Goal: Task Accomplishment & Management: Manage account settings

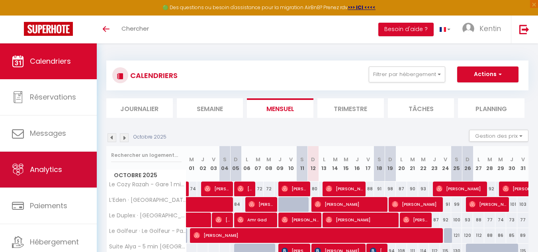
scroll to position [27, 0]
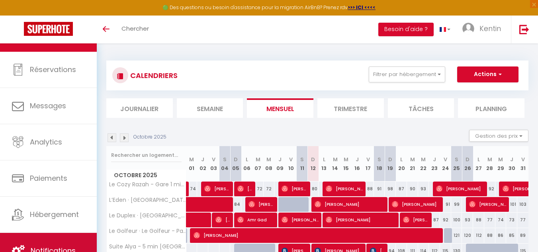
click at [35, 233] on link "Notifications" at bounding box center [48, 251] width 97 height 36
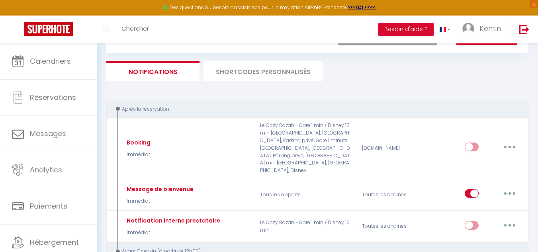
scroll to position [37, 0]
click at [285, 73] on li "SHORTCODES PERSONNALISÉS" at bounding box center [264, 71] width 120 height 20
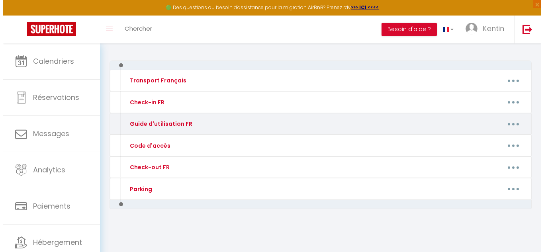
scroll to position [48, 0]
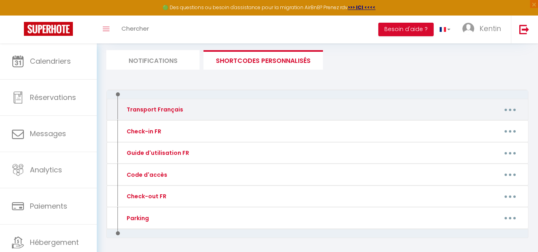
click at [510, 112] on button "button" at bounding box center [510, 109] width 22 height 13
click at [494, 129] on link "Editer" at bounding box center [489, 128] width 59 height 14
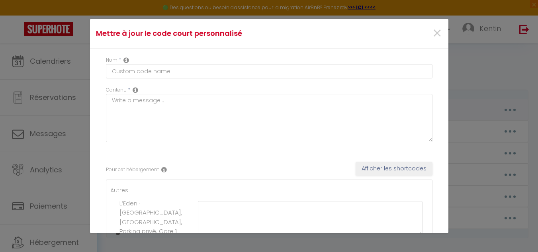
type input "Transport Français"
type textarea "-"
type textarea "Pour information, le logement se situe à côté de la gare RER de [GEOGRAPHIC_DAT…"
type textarea "Pour information, le logement se situe à 4 minutes de la gare RER de [GEOGRAPHI…"
type textarea "Pour information, le bus 2226 passe à 400m du logement (arrêt Golf) et mène dir…"
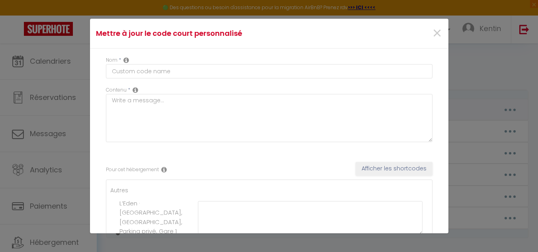
type textarea "Pour information, le logement se situe 1 min à pied de la gare RER de [GEOGRAPH…"
type textarea "Depuis la gare RER [GEOGRAPHIC_DATA], prendre le bus 2224 direction [GEOGRAPHIC…"
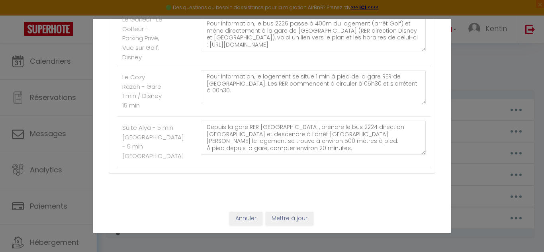
scroll to position [299, 0]
click at [242, 223] on button "Annuler" at bounding box center [245, 219] width 33 height 14
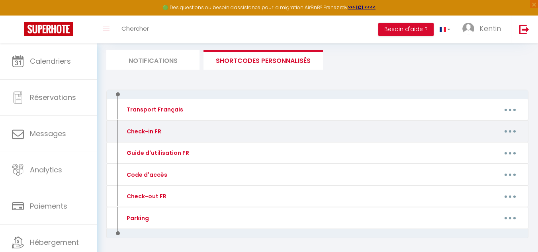
click at [505, 130] on button "button" at bounding box center [510, 131] width 22 height 13
click at [492, 147] on link "Editer" at bounding box center [489, 150] width 59 height 14
type input "Check-in FR"
type textarea "Lorem ipsum d'sitamet con a elitse do 10 eiusmo. Temporincidi u'laboreetdolore …"
type textarea "Lore ipsumd sitamet conse 16 adipis el 05s. Doeiusmodtem i'utlaboreetdolo : M'a…"
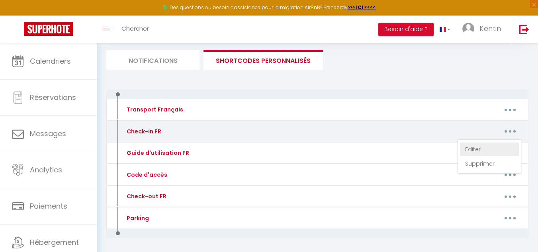
type textarea "Lorem ipsum d'sitamet con a elitse do 10 eiusmo. Temporincidi u'laboreetdolore …"
type textarea "Lorem ipsum d'sitamet con adipi e seddoe te 76 incidi. Utlaboreetdo magn al eni…"
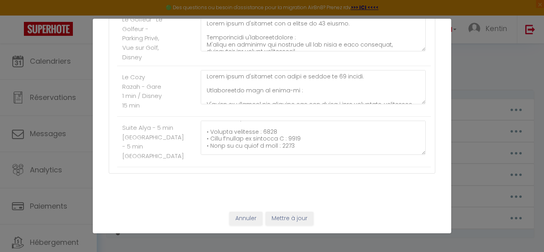
scroll to position [45, 0]
click at [292, 144] on textarea at bounding box center [313, 138] width 225 height 34
type textarea "L’ipsumdo sit ametcons adipi 97e47 se doeius. Temporincidi u’laboreetdolore : M…"
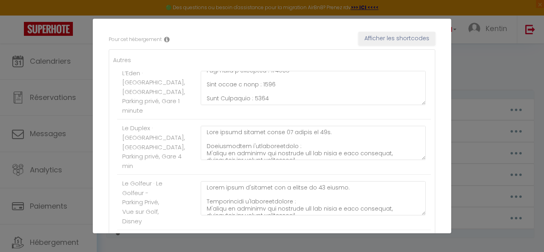
scroll to position [50, 0]
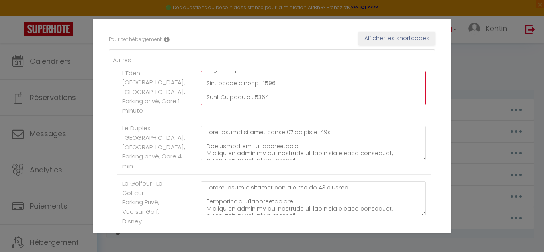
click at [282, 84] on textarea at bounding box center [313, 88] width 225 height 34
click at [255, 92] on textarea at bounding box center [313, 88] width 225 height 34
click at [246, 86] on textarea at bounding box center [313, 88] width 225 height 34
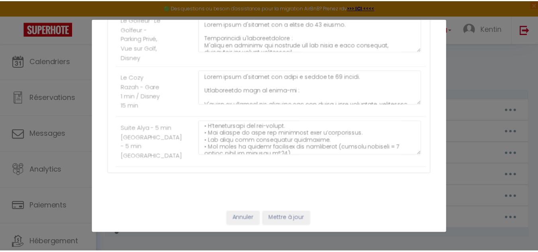
scroll to position [279, 0]
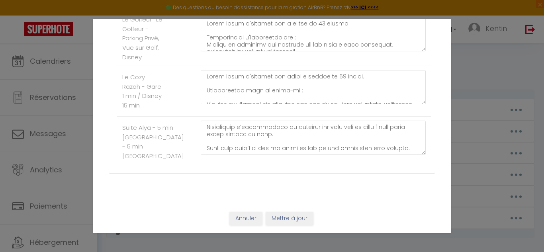
type textarea "Lorem ipsum d'sitamet con a elitse do 09 eiusmo. Temporincidi u'laboreetdolore …"
click at [296, 216] on button "Mettre à jour" at bounding box center [290, 219] width 48 height 14
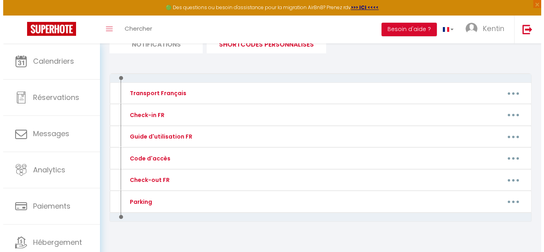
scroll to position [71, 0]
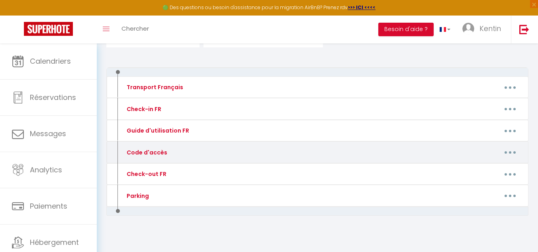
click at [511, 149] on button "button" at bounding box center [510, 152] width 22 height 13
click at [492, 167] on link "Editer" at bounding box center [489, 171] width 59 height 14
type input "Code d'accès"
type textarea "-"
type textarea "Vidéo d'accès : - piéton : [URL][DOMAIN_NAME] - voiture : [URL][DOMAIN_NAME] Co…"
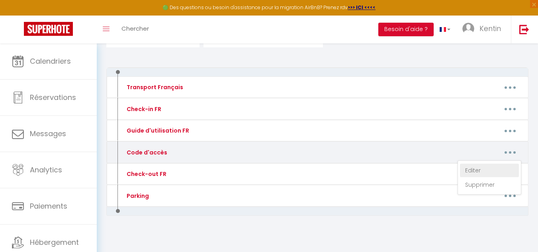
type textarea "Vidéo d'accès : [URL][DOMAIN_NAME] Sonnez au N°326 Code boite à clés : 1437 Cod…"
type textarea "Vidéo d'accès : - piéton : [https://[DOMAIN_NAME]/_iwl7ZSLacY](https://[DOMAIN_…"
type textarea "Vidéo d'accès : [URL][DOMAIN_NAME] Sonnez à : Razah Code Ascenseur : 7323A 1er …"
type textarea "Vidéo d'accès : [URL][DOMAIN_NAME] Exterior gate: 9753 Front door building B: 9…"
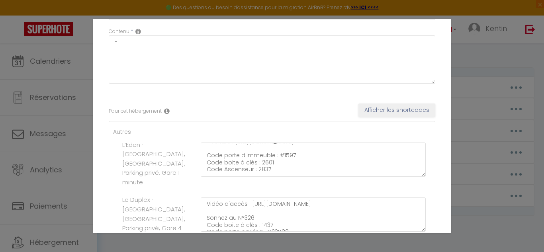
scroll to position [31, 0]
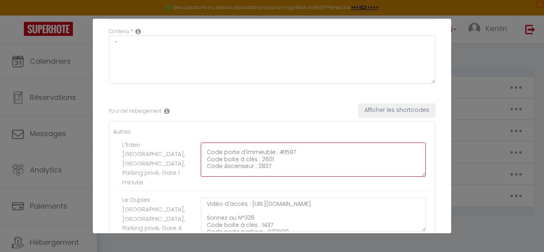
click at [273, 159] on textarea "Vidéo d'accès : - piéton : [URL][DOMAIN_NAME] - voiture : [URL][DOMAIN_NAME] Co…" at bounding box center [313, 160] width 225 height 34
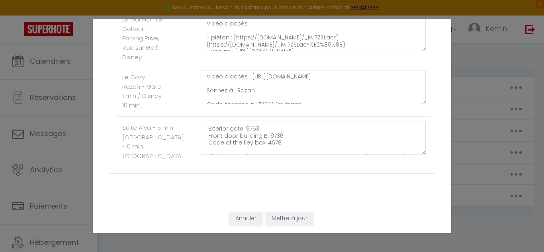
type textarea "Vidéo d'accès : - piéton : [URL][DOMAIN_NAME] - voiture : [URL][DOMAIN_NAME] Co…"
click at [287, 218] on button "Mettre à jour" at bounding box center [290, 219] width 48 height 14
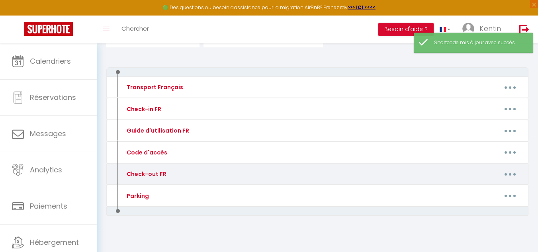
click at [511, 176] on button "button" at bounding box center [510, 174] width 22 height 13
click at [482, 192] on link "Editer" at bounding box center [489, 193] width 59 height 14
type input "Check-out FR"
type textarea "-"
type textarea "Consignes pour votre départ : 1 - Assurez-vous de rassembler toutes vos affaire…"
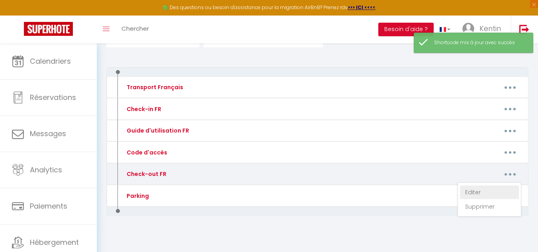
type textarea "Consignes pour votre départ : 1 - Assurez-vous de rassembler toutes vos affaire…"
type textarea "Check out Consignes pour votre départ : 1 - Assurez-vous de rassembler toutes v…"
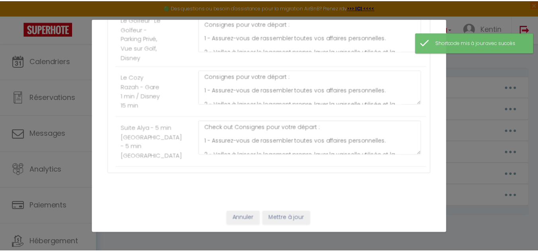
scroll to position [112, 0]
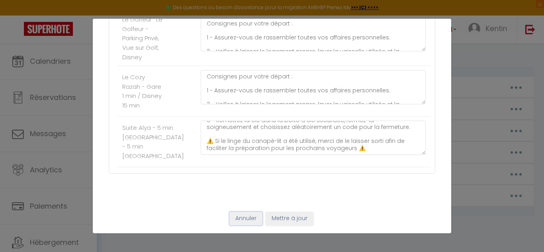
click at [248, 218] on button "Annuler" at bounding box center [245, 219] width 33 height 14
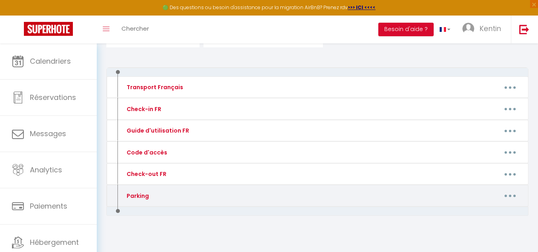
scroll to position [0, 0]
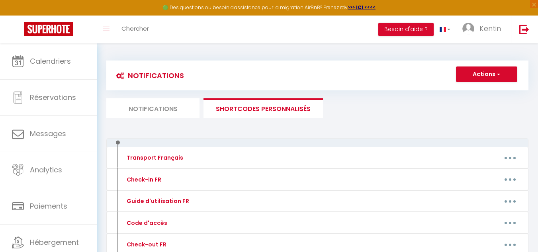
click at [179, 106] on li "Notifications" at bounding box center [152, 108] width 93 height 20
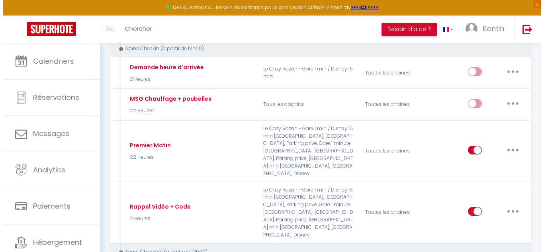
scroll to position [363, 0]
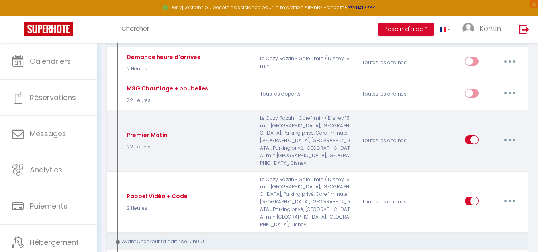
click at [510, 135] on div "Editer Dupliquer Tester Supprimer" at bounding box center [493, 140] width 56 height 23
click at [510, 133] on button "button" at bounding box center [510, 139] width 22 height 13
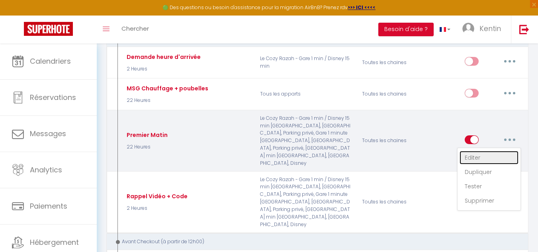
click at [493, 151] on link "Editer" at bounding box center [489, 158] width 59 height 14
type input "Premier Matin"
select select "3"
select select "22 Heures"
select select "if_booking_is_paid"
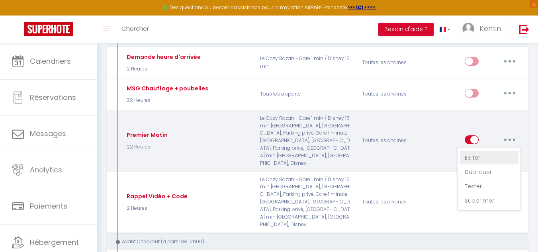
checkbox input "true"
checkbox input "false"
radio input "true"
type input "-"
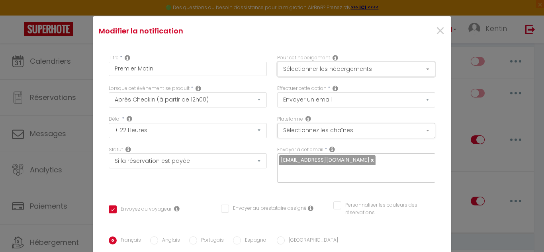
click at [393, 62] on button "Sélectionner les hébergements" at bounding box center [356, 69] width 158 height 15
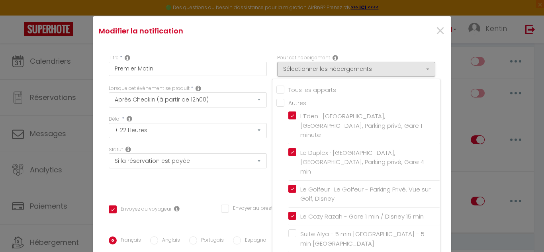
click at [330, 90] on input "Tous les apparts" at bounding box center [359, 89] width 164 height 8
checkbox input "true"
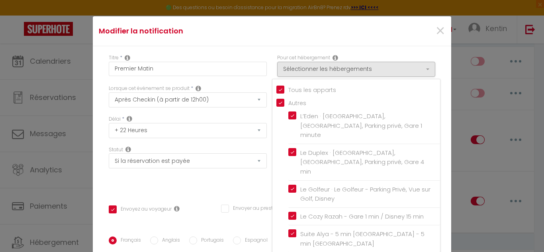
checkbox input "false"
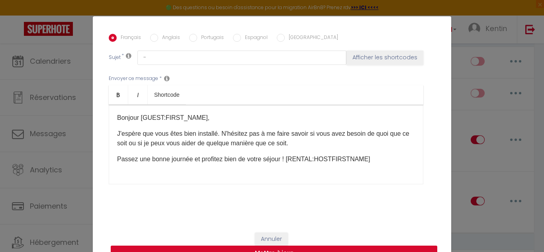
click at [294, 246] on button "Mettre à jour" at bounding box center [274, 253] width 327 height 15
checkbox input "true"
checkbox input "false"
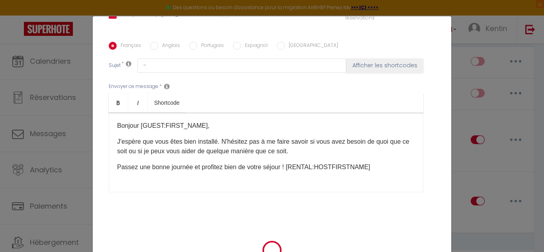
scroll to position [195, 0]
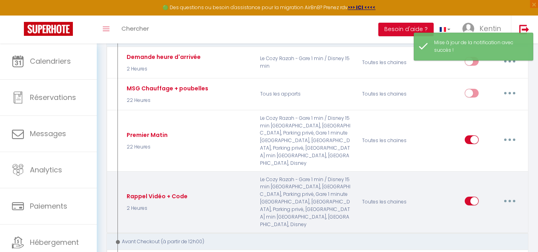
select select
checkbox input "false"
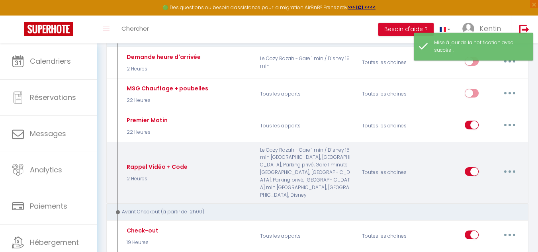
click at [515, 165] on button "button" at bounding box center [510, 171] width 22 height 13
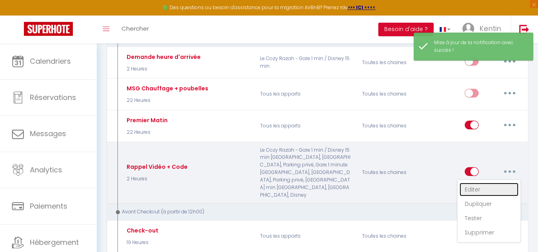
click at [478, 183] on link "Editer" at bounding box center [489, 190] width 59 height 14
type input "Rappel Vidéo + Code"
checkbox input "false"
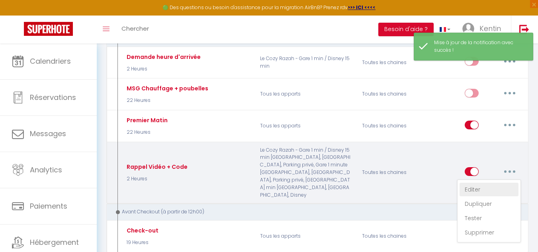
select select "3"
select select "2 Heures"
select select "if_booking_is_paid"
checkbox input "true"
checkbox input "false"
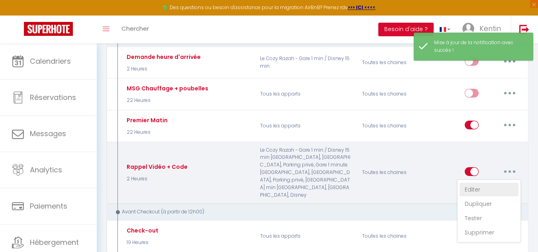
checkbox input "false"
radio input "true"
type input "-"
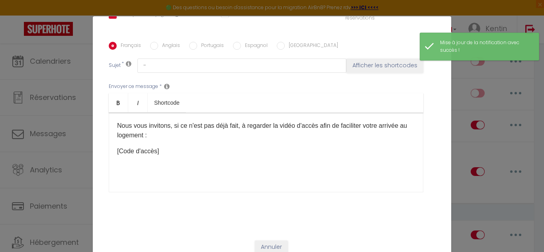
scroll to position [0, 0]
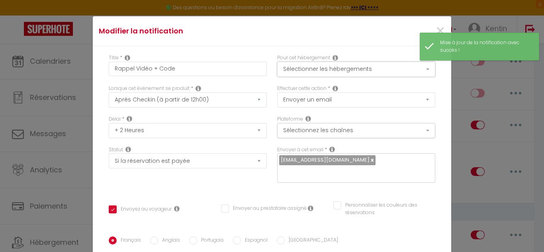
click at [365, 65] on button "Sélectionner les hébergements" at bounding box center [356, 69] width 158 height 15
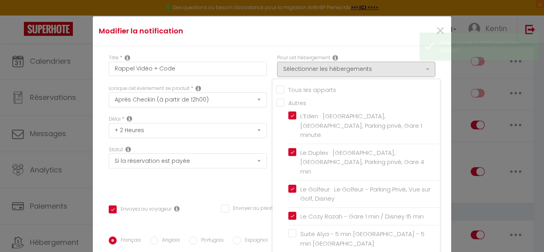
click at [342, 91] on input "Tous les apparts" at bounding box center [359, 89] width 164 height 8
checkbox input "true"
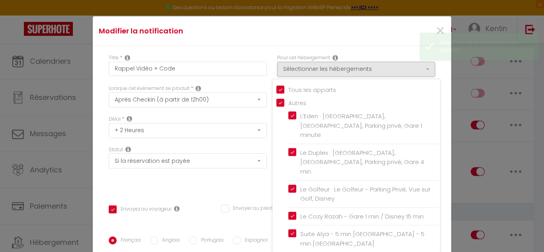
checkbox input "false"
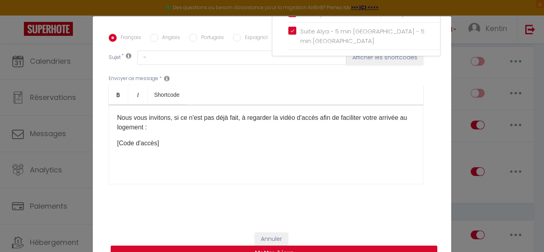
scroll to position [32, 0]
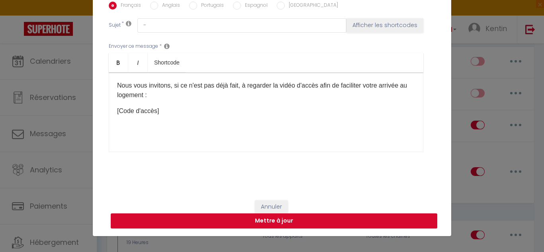
click at [304, 224] on button "Mettre à jour" at bounding box center [274, 221] width 327 height 15
checkbox input "true"
checkbox input "false"
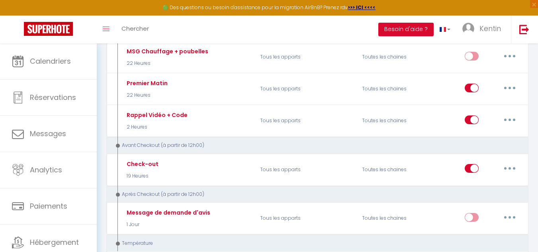
scroll to position [400, 0]
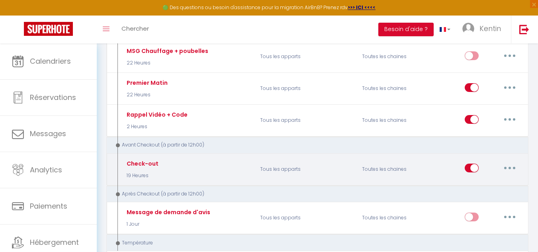
click at [514, 165] on button "button" at bounding box center [510, 168] width 22 height 13
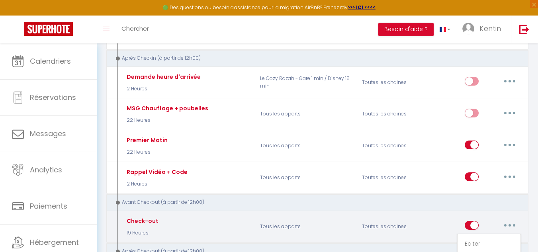
scroll to position [342, 0]
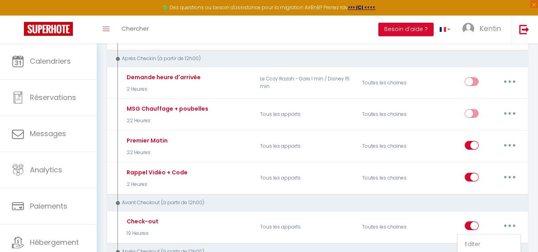
click at [347, 199] on div "Avant Checkout (à partir de 12h00)" at bounding box center [314, 203] width 400 height 8
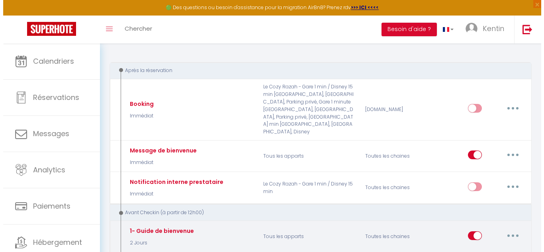
scroll to position [75, 0]
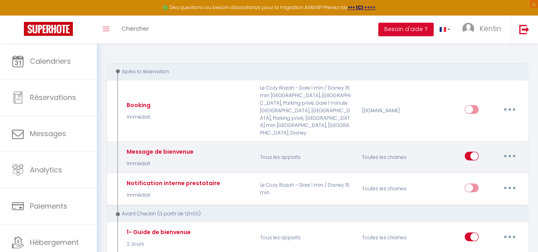
click at [514, 150] on button "button" at bounding box center [510, 156] width 22 height 13
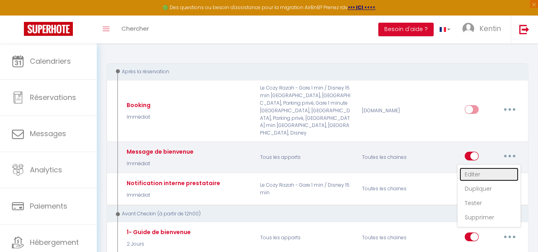
click at [488, 170] on link "Editer" at bounding box center [489, 175] width 59 height 14
type input "Message de bienvenue"
select select "Immédiat"
select select "if_booking_is_paid"
checkbox input "true"
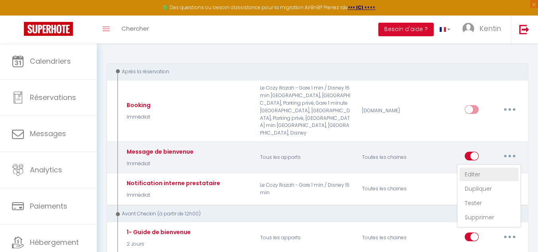
checkbox input "false"
radio input "true"
type input "Nouvelle réservation - [RENTAL:NAME] - [GUEST:NAME] - [CHECKING:DD-MM-YYYY] au …"
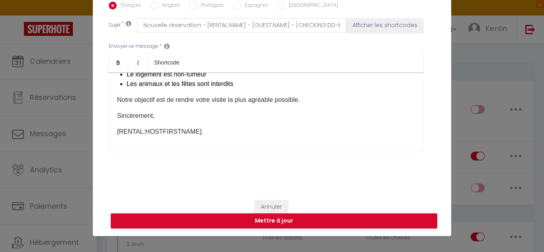
scroll to position [178, 0]
click at [219, 145] on div "Bonjour [GUEST:FIRST_NAME], C'est un plaisir de vous accueillir, je suis [RENTA…" at bounding box center [266, 113] width 315 height 80
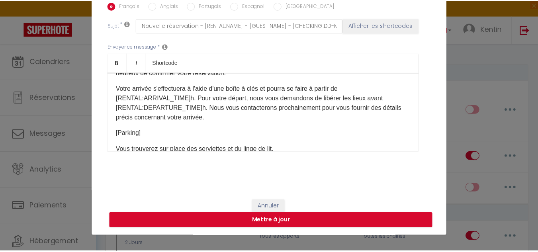
scroll to position [0, 0]
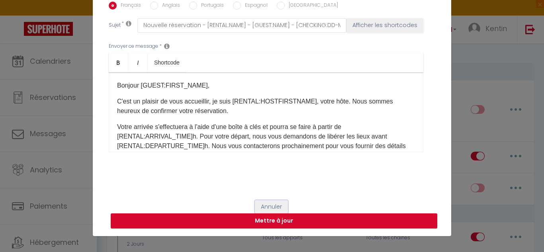
click at [272, 210] on button "Annuler" at bounding box center [271, 207] width 33 height 14
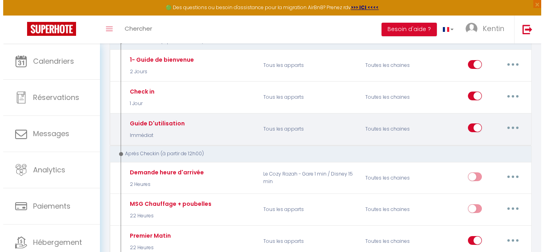
scroll to position [247, 0]
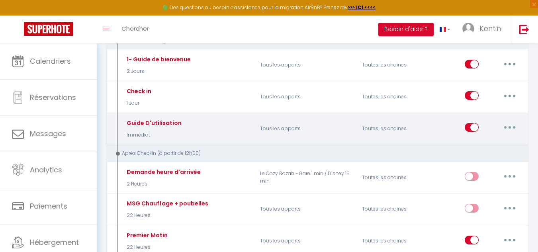
click at [510, 123] on button "button" at bounding box center [510, 127] width 22 height 13
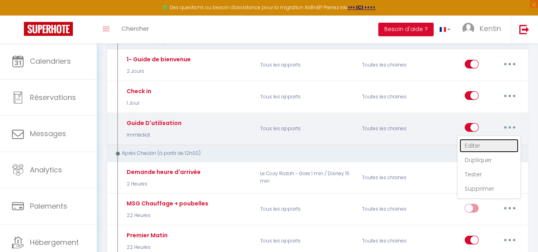
click at [477, 139] on link "Editer" at bounding box center [489, 146] width 59 height 14
type input "Guide D'utilisation"
checkbox input "true"
checkbox input "false"
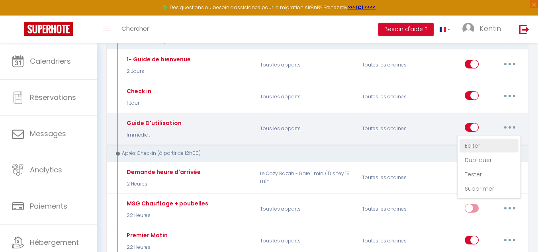
type input "-"
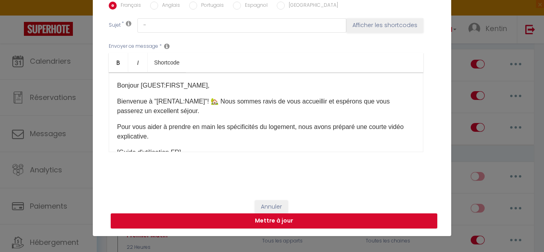
scroll to position [95, 0]
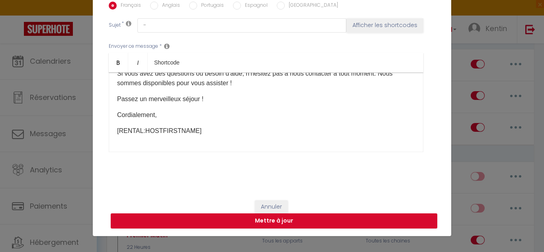
click at [218, 150] on div "Bonjour [GUEST:FIRST_NAME], Bienvenue à "[RENTAL:NAME]"! 🏡 Nous sommes ravis de…" at bounding box center [266, 113] width 315 height 80
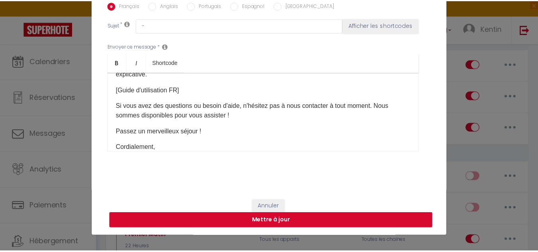
scroll to position [51, 0]
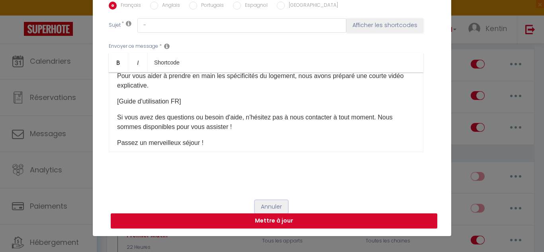
click at [269, 208] on button "Annuler" at bounding box center [271, 207] width 33 height 14
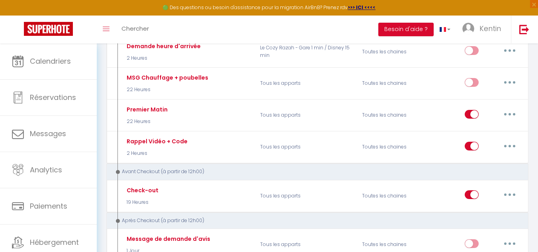
scroll to position [363, 0]
